Goal: Understand site structure: Understand site structure

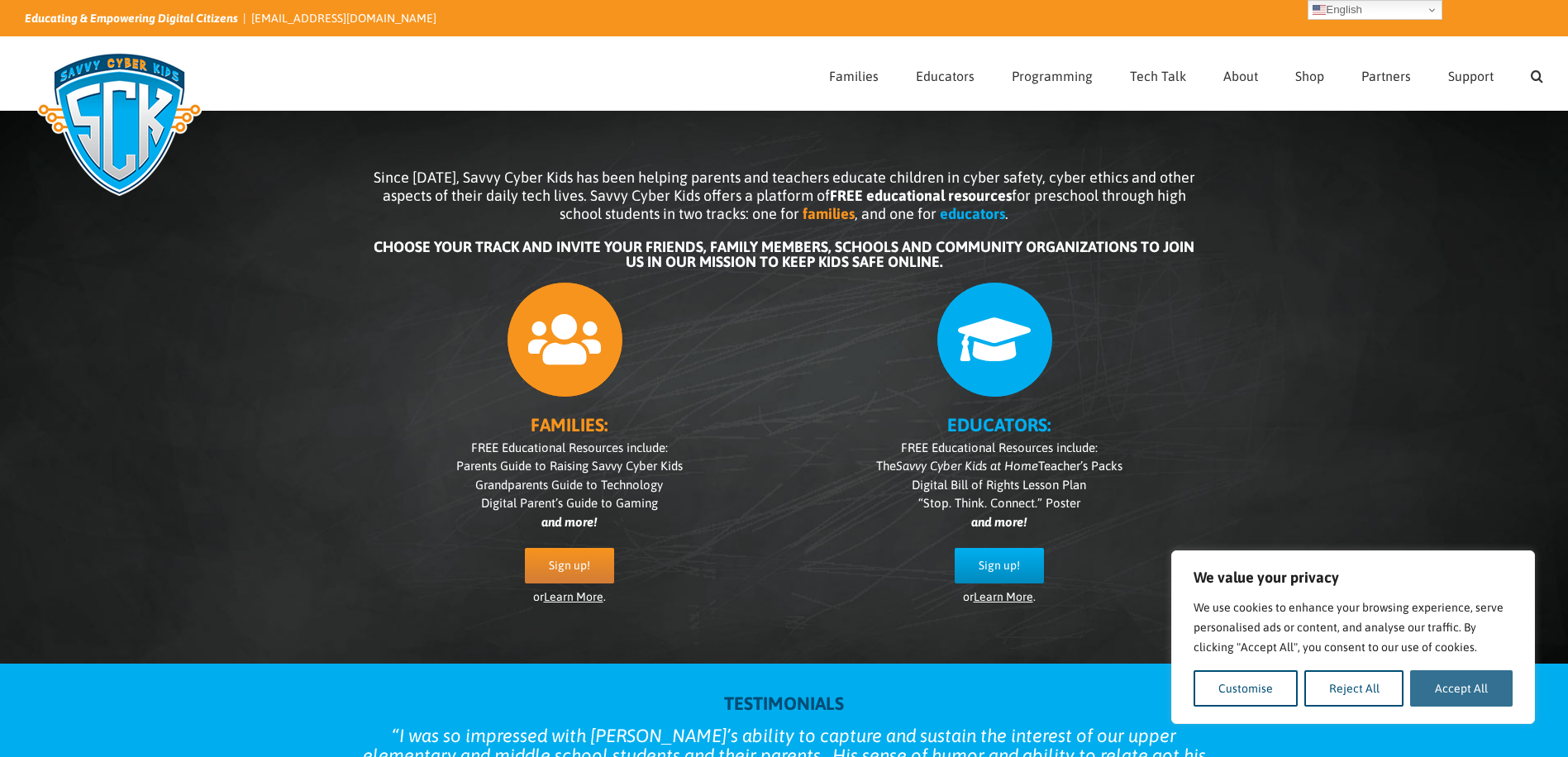
drag, startPoint x: 1464, startPoint y: 690, endPoint x: 1429, endPoint y: 691, distance: 35.0
drag, startPoint x: 1425, startPoint y: 695, endPoint x: 1447, endPoint y: 699, distance: 22.4
drag, startPoint x: 1448, startPoint y: 696, endPoint x: 1370, endPoint y: 699, distance: 78.1
drag, startPoint x: 1370, startPoint y: 699, endPoint x: 1394, endPoint y: 732, distance: 40.8
drag, startPoint x: 1394, startPoint y: 732, endPoint x: 1083, endPoint y: 545, distance: 362.9
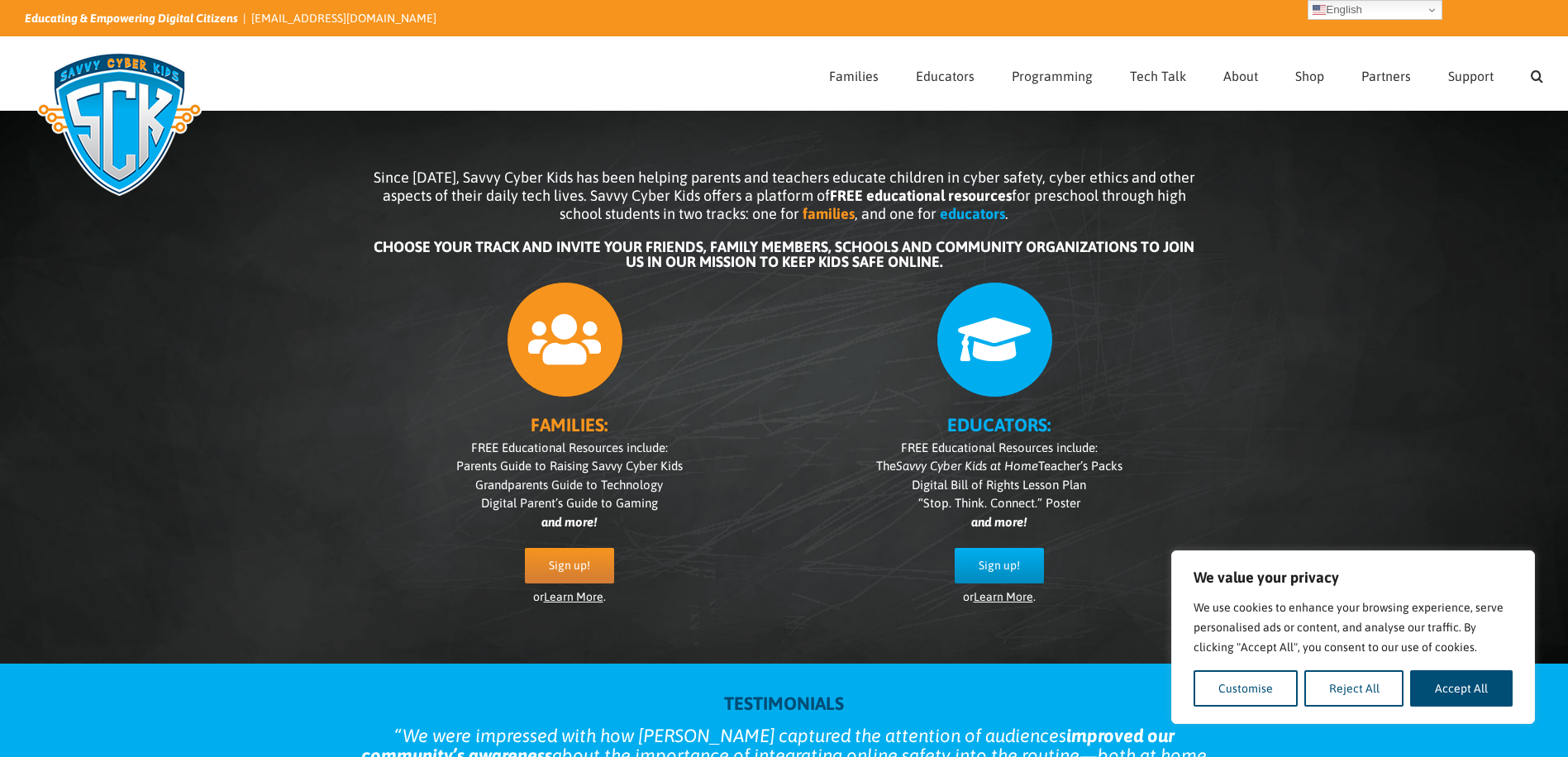
drag, startPoint x: 1083, startPoint y: 545, endPoint x: 1149, endPoint y: 566, distance: 69.3
drag, startPoint x: 1149, startPoint y: 566, endPoint x: 1416, endPoint y: 686, distance: 292.7
click at [1416, 686] on button "Accept All" at bounding box center [1462, 688] width 103 height 36
checkbox input "true"
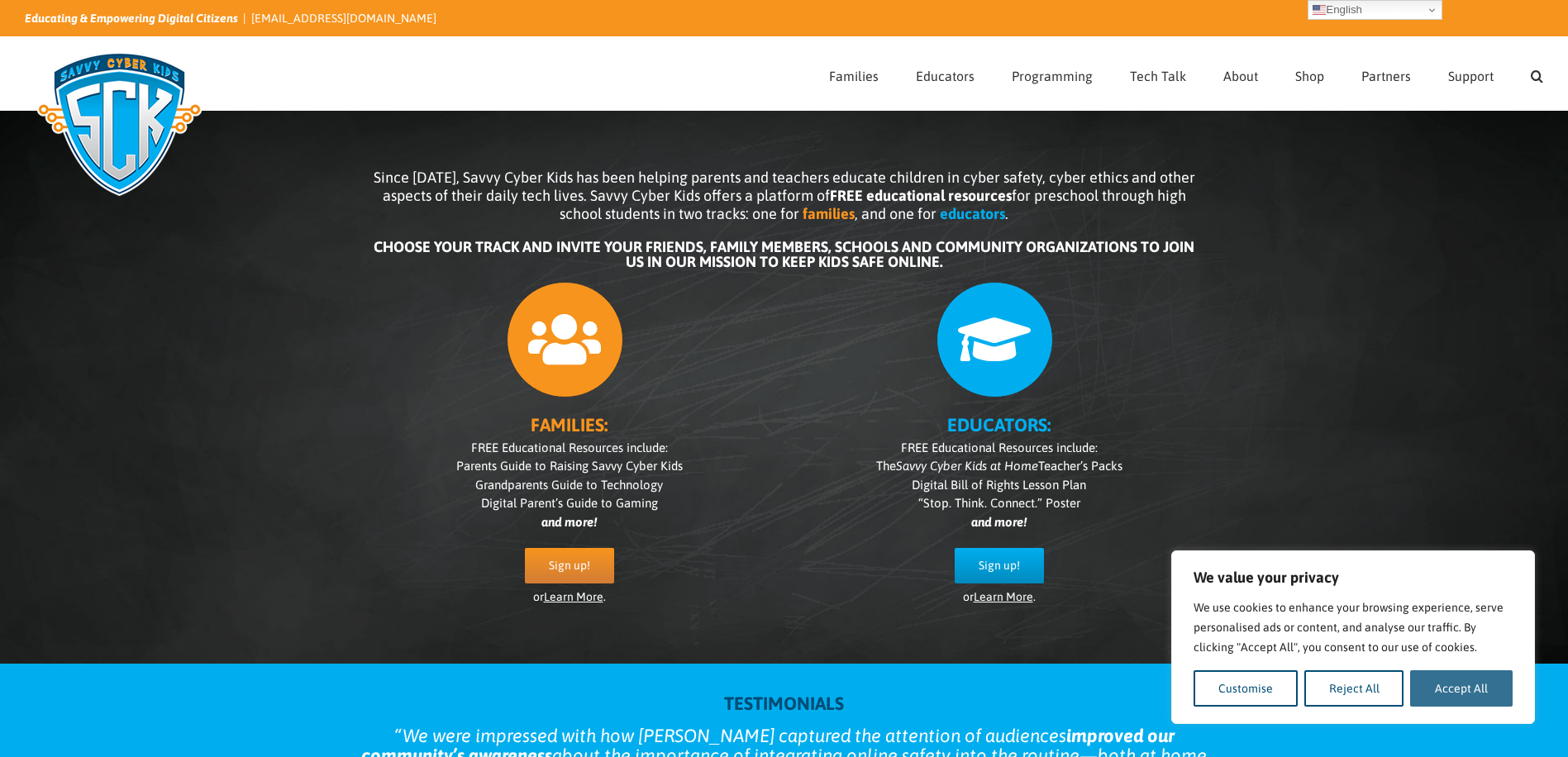
checkbox input "true"
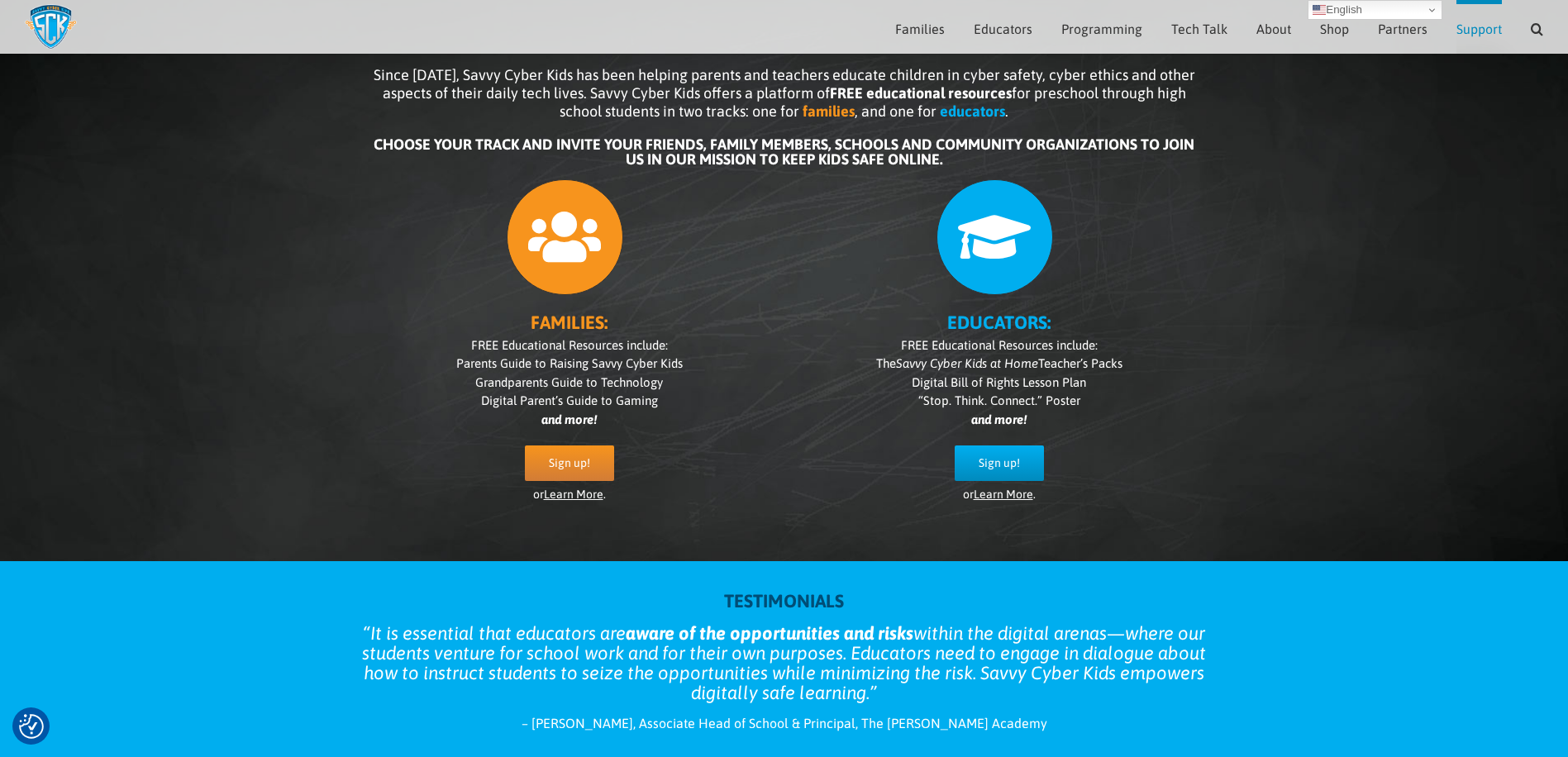
scroll to position [166, 0]
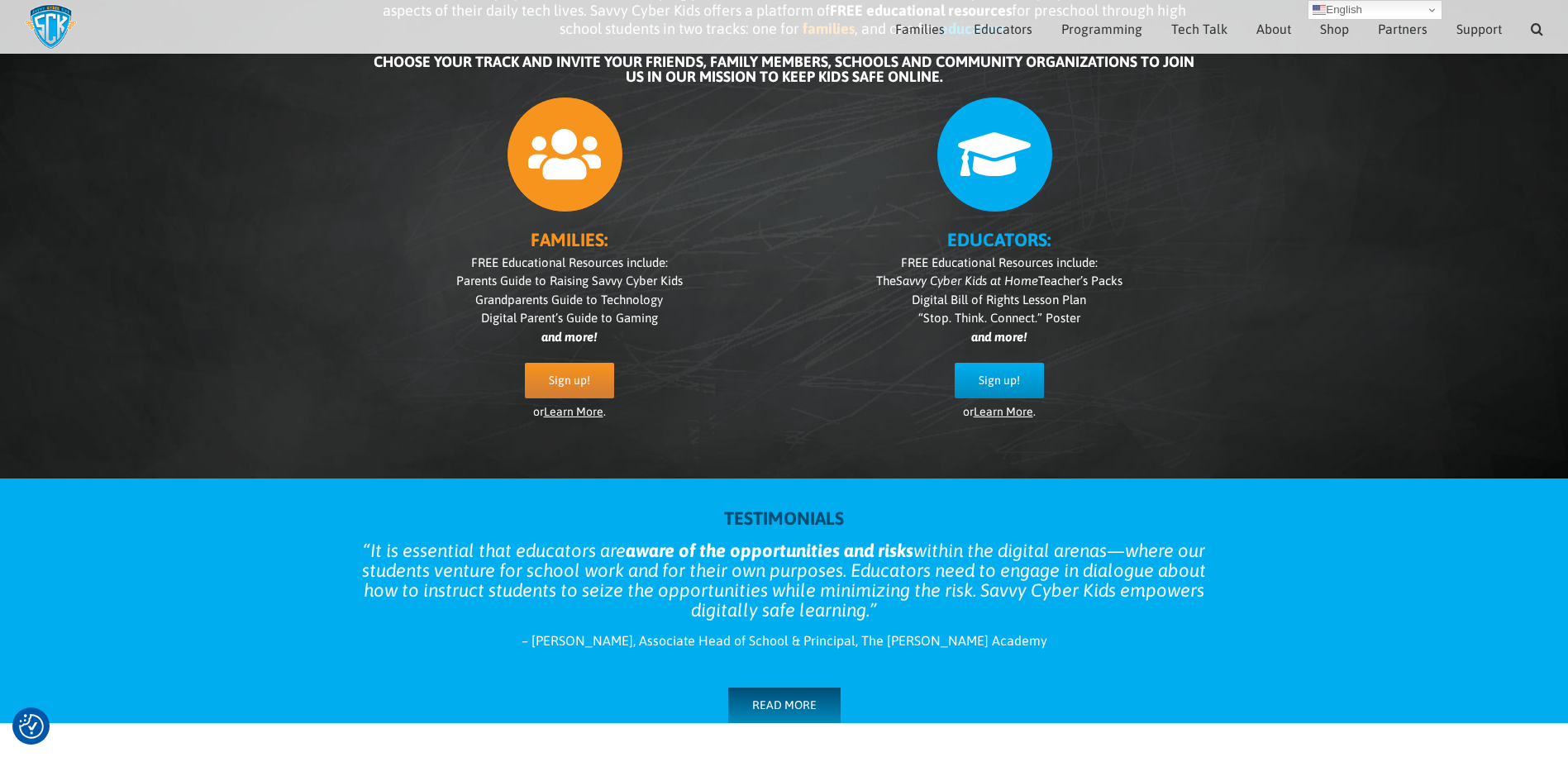
drag, startPoint x: 1126, startPoint y: 112, endPoint x: 939, endPoint y: 105, distance: 187.1
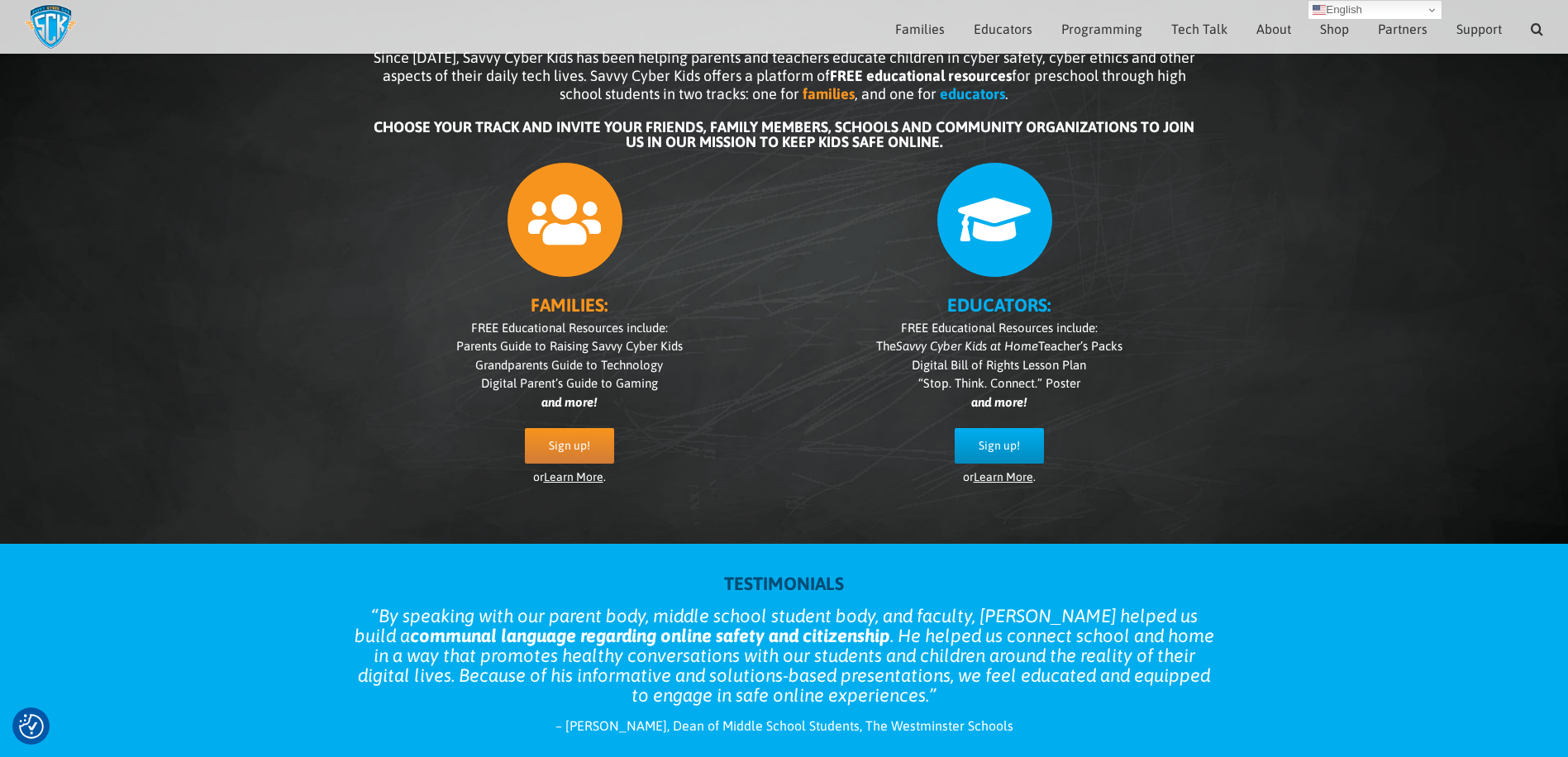
scroll to position [0, 0]
